Goal: Information Seeking & Learning: Learn about a topic

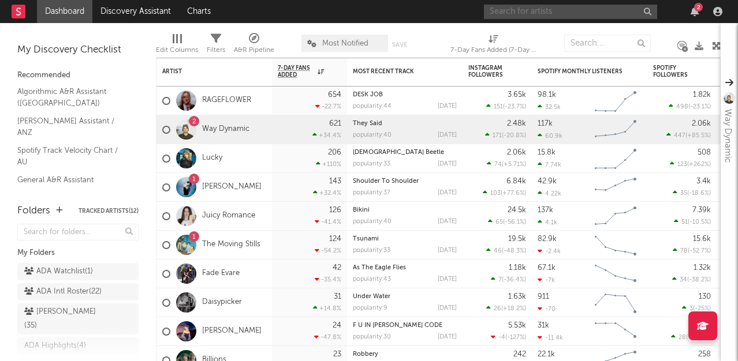
click at [596, 12] on input "text" at bounding box center [570, 12] width 173 height 14
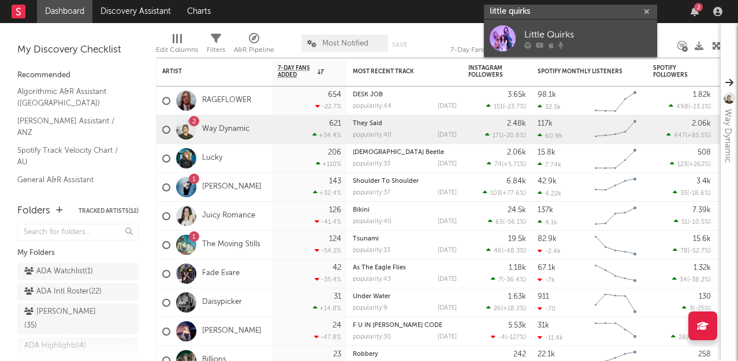
type input "little quirks"
click at [568, 41] on div "Little Quirks" at bounding box center [587, 35] width 127 height 14
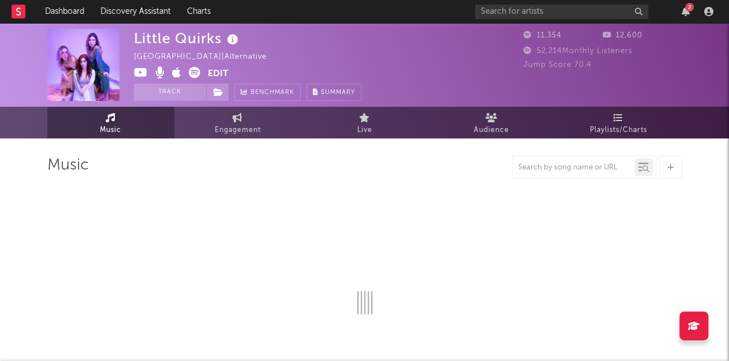
select select "1w"
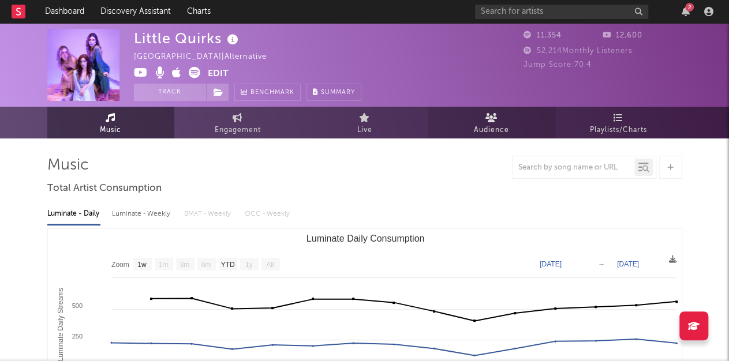
click at [465, 125] on link "Audience" at bounding box center [491, 123] width 127 height 32
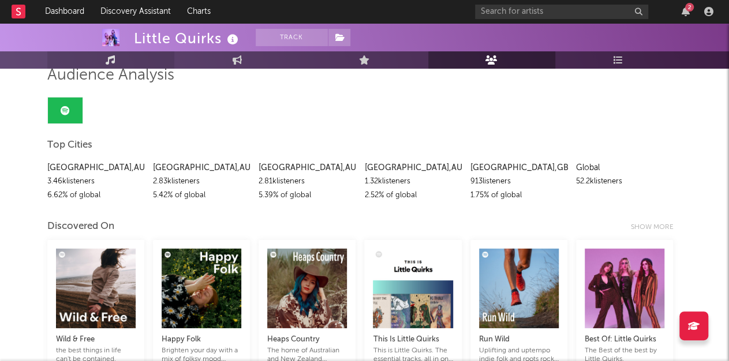
scroll to position [84, 0]
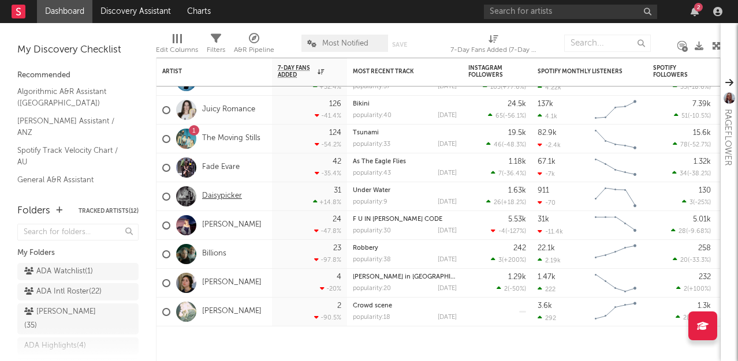
click at [225, 194] on link "Daisypicker" at bounding box center [222, 197] width 40 height 10
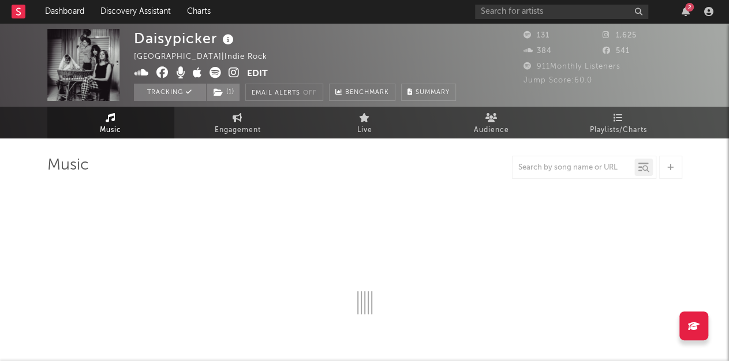
select select "1w"
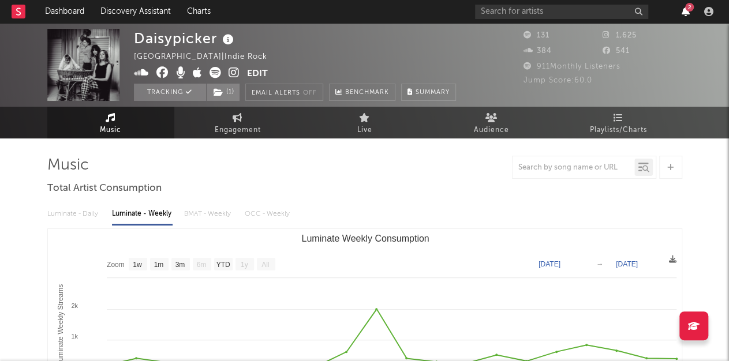
click at [682, 12] on icon "button" at bounding box center [686, 11] width 8 height 9
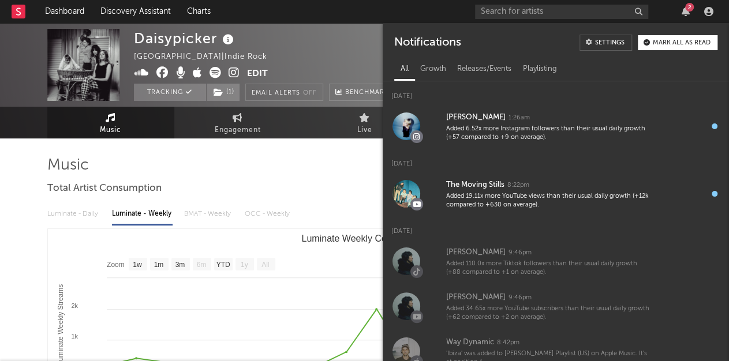
click at [677, 40] on div "Mark all as read" at bounding box center [682, 43] width 58 height 6
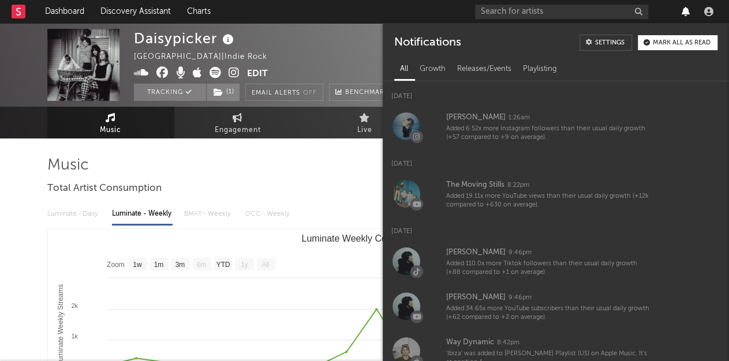
click at [682, 12] on icon "button" at bounding box center [686, 11] width 8 height 9
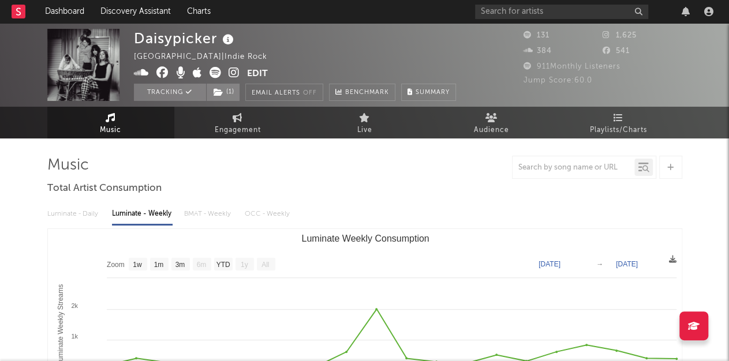
click at [441, 171] on div at bounding box center [364, 167] width 635 height 23
click at [652, 129] on link "Playlists/Charts" at bounding box center [618, 123] width 127 height 32
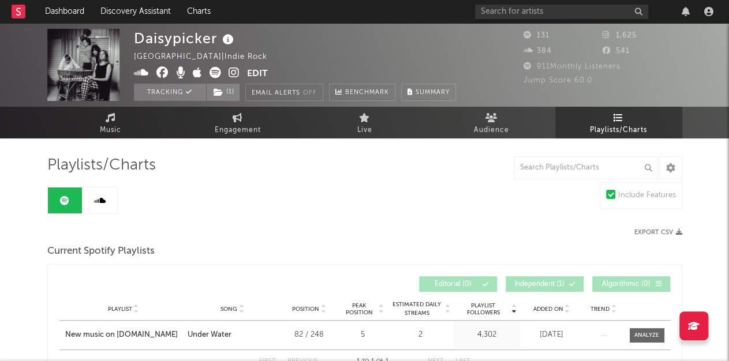
click at [215, 71] on icon at bounding box center [216, 73] width 12 height 12
